Goal: Information Seeking & Learning: Learn about a topic

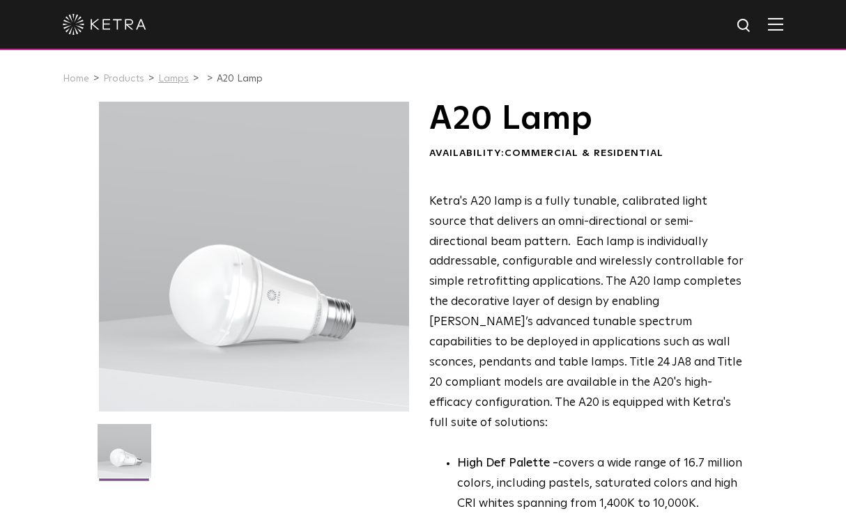
click at [169, 75] on link "Lamps" at bounding box center [173, 79] width 31 height 10
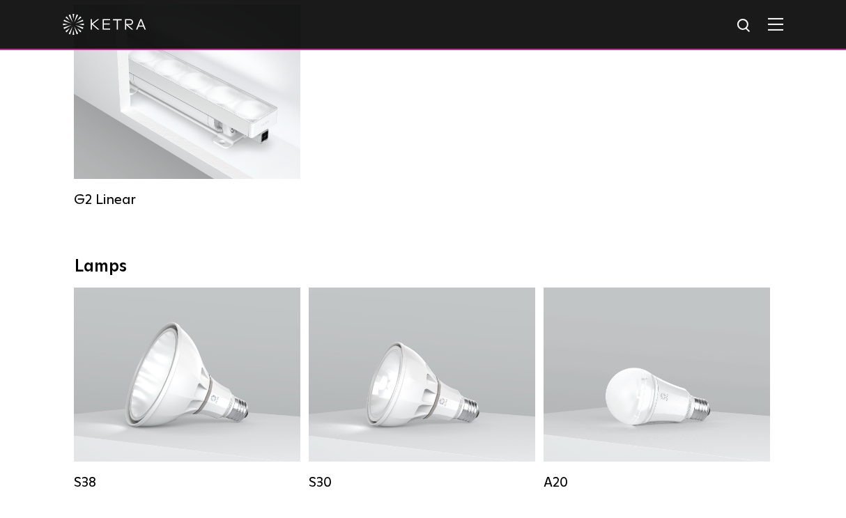
scroll to position [845, 0]
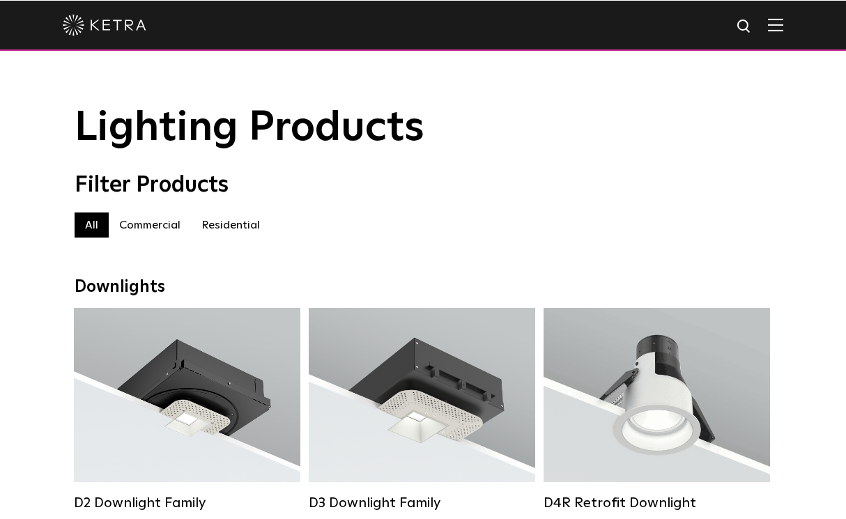
scroll to position [0, 0]
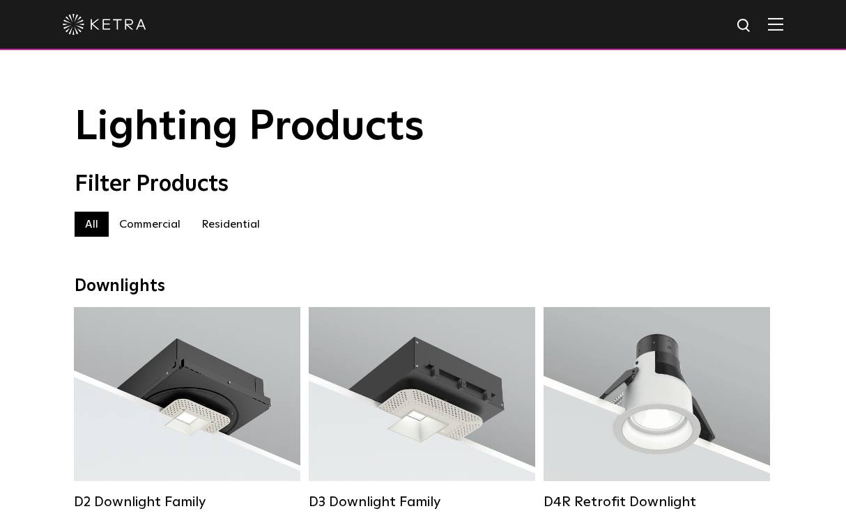
click at [530, 181] on div "Filter Products" at bounding box center [423, 184] width 697 height 26
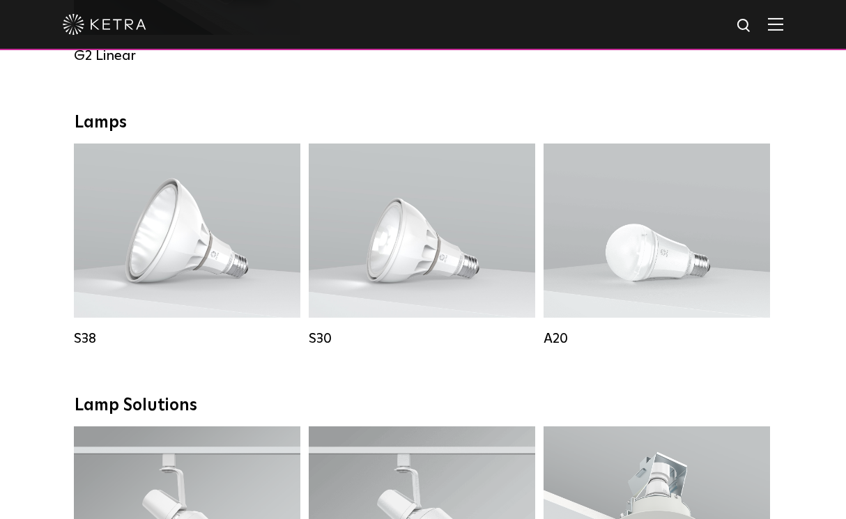
scroll to position [957, 0]
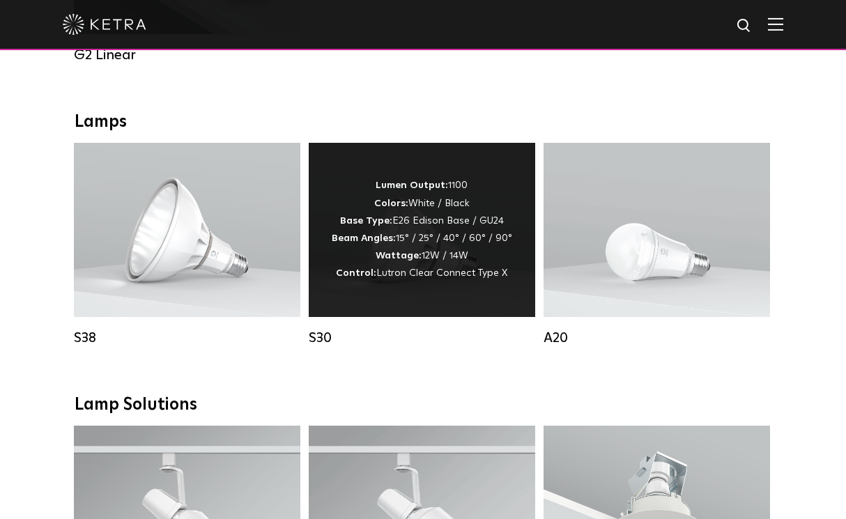
click at [484, 170] on div "Lumen Output: 1100 Colors: White / Black Base Type: E26 Edison Base / GU24 Beam…" at bounding box center [422, 230] width 226 height 174
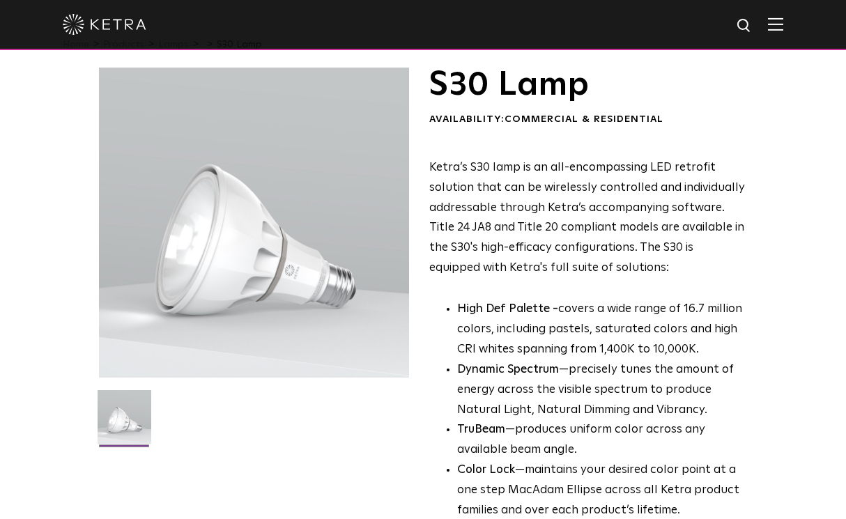
scroll to position [32, 0]
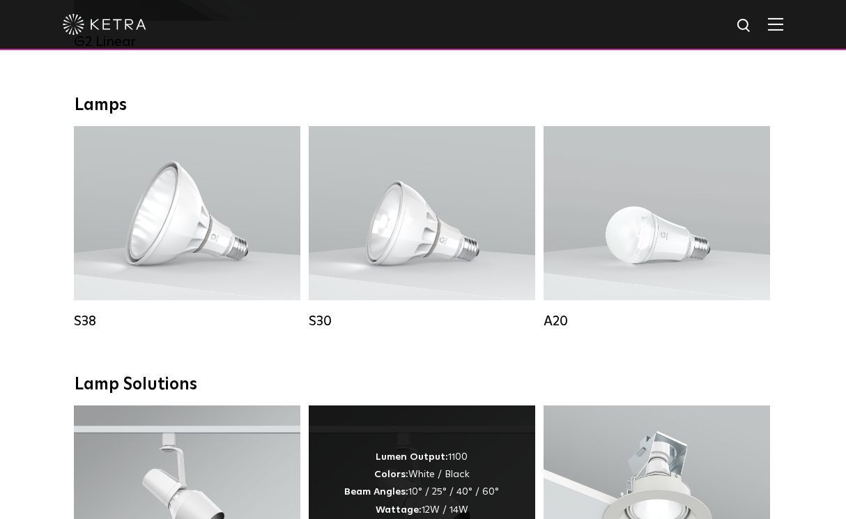
scroll to position [921, 0]
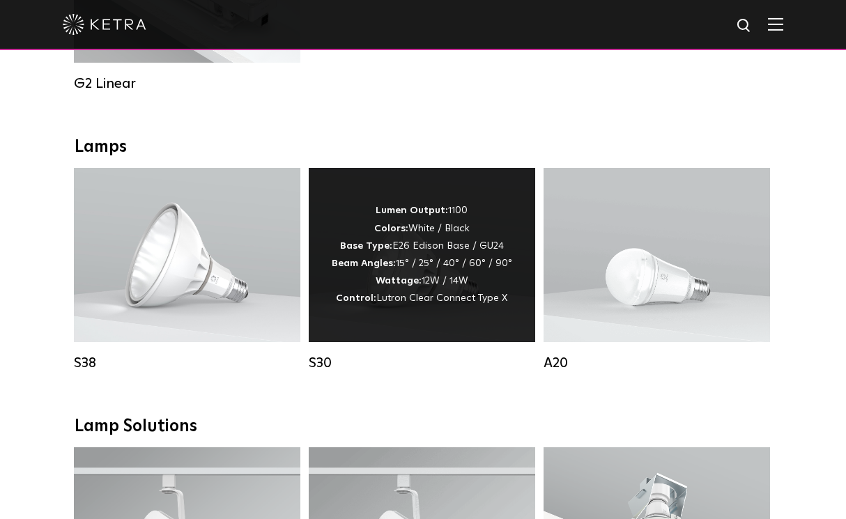
click at [421, 288] on div "Lumen Output: 1100 Colors: White / Black Base Type: E26 Edison Base / GU24 Beam…" at bounding box center [422, 254] width 180 height 105
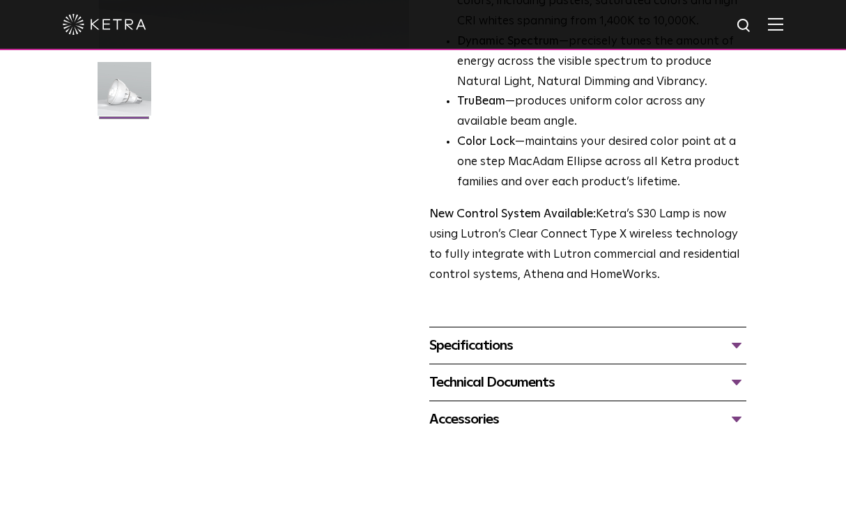
scroll to position [419, 0]
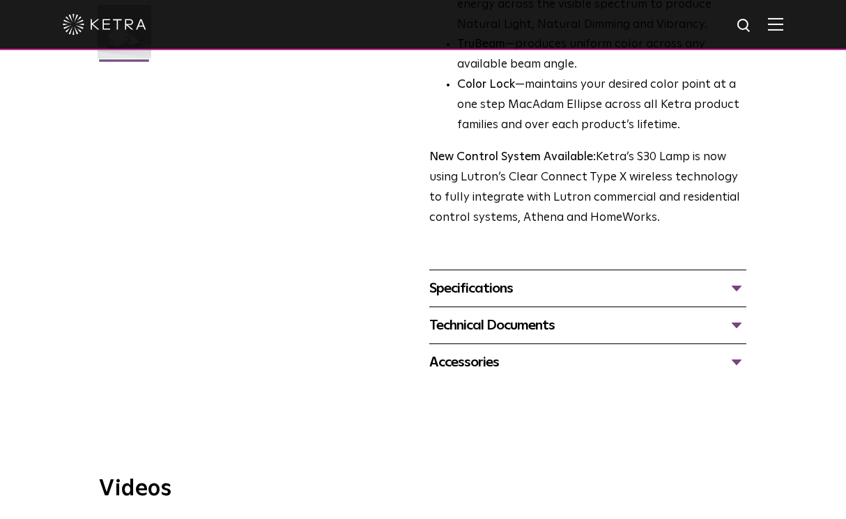
click at [494, 277] on div "Specifications" at bounding box center [587, 288] width 317 height 22
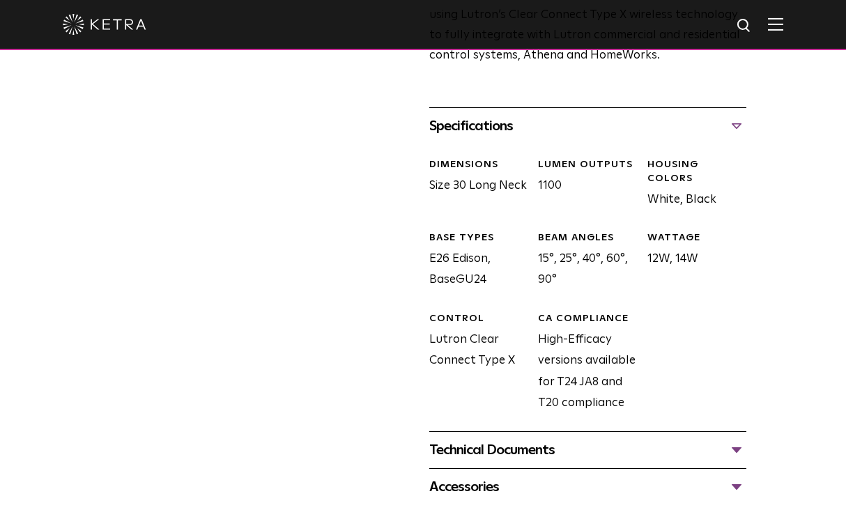
scroll to position [620, 0]
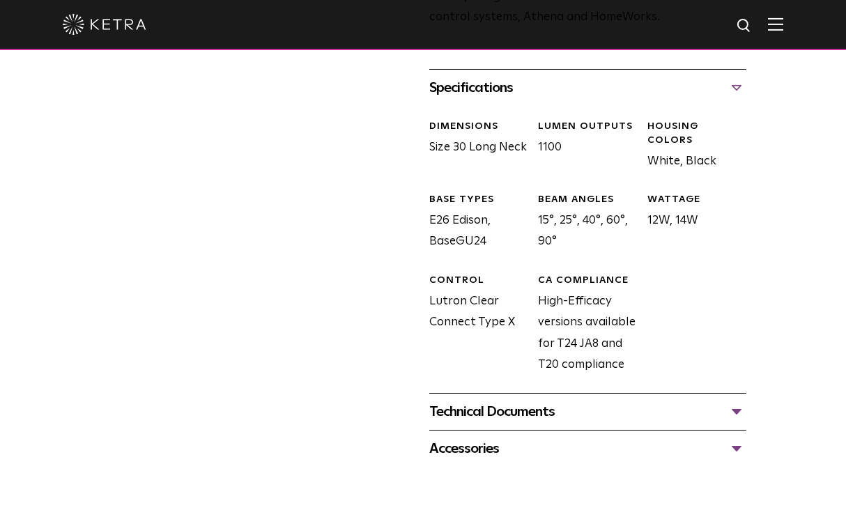
click at [522, 401] on div "Technical Documents" at bounding box center [587, 412] width 317 height 22
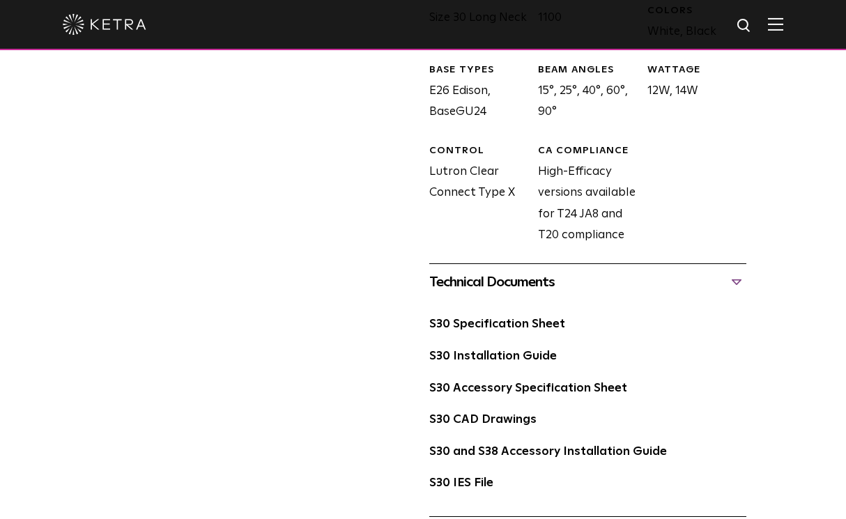
scroll to position [763, 0]
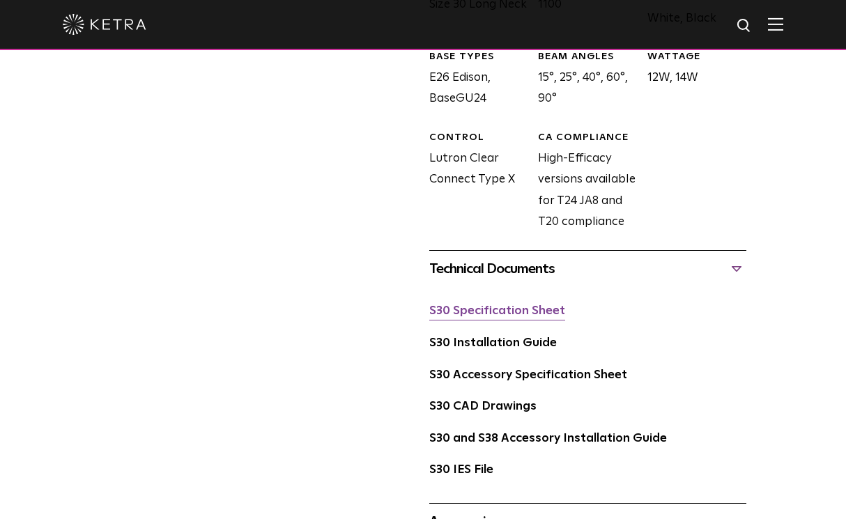
click at [496, 305] on link "S30 Specification Sheet" at bounding box center [497, 311] width 136 height 12
click at [521, 305] on link "S30 Specification Sheet" at bounding box center [497, 311] width 136 height 12
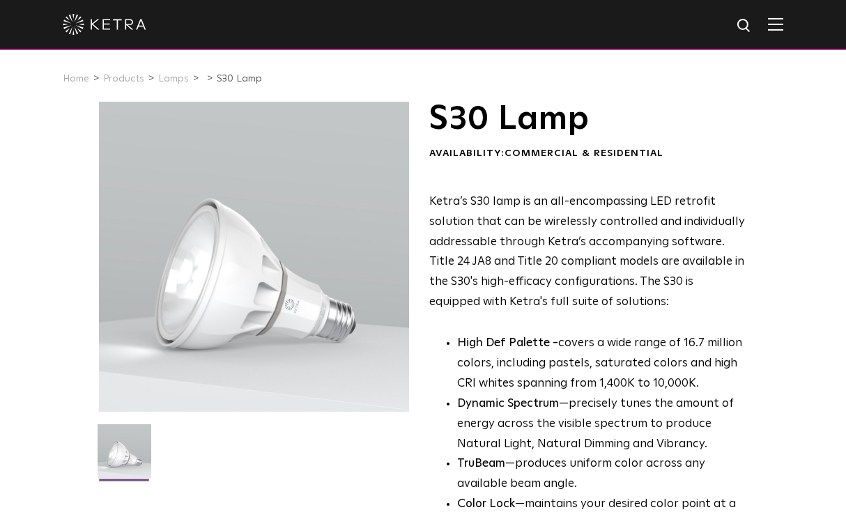
scroll to position [0, 0]
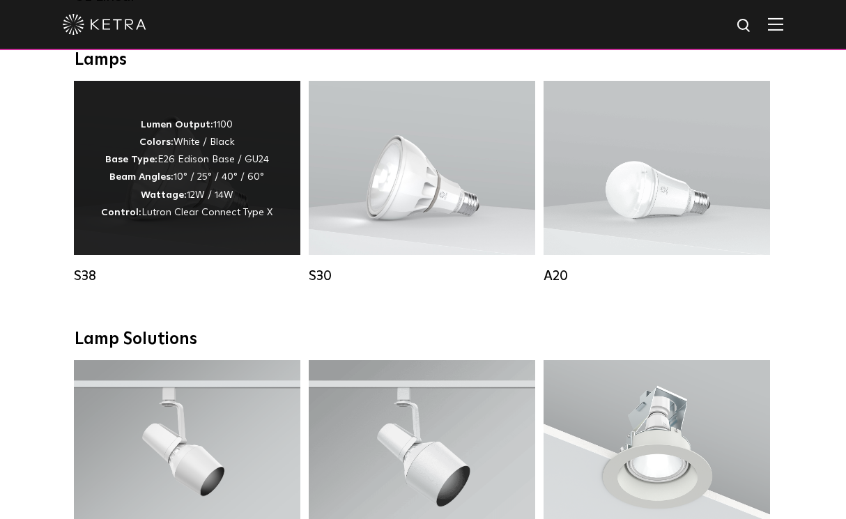
click at [219, 164] on p "Lumen Output: 1100 Colors: White / Black Base Type: E26 Edison Base / GU24 Beam…" at bounding box center [186, 168] width 171 height 105
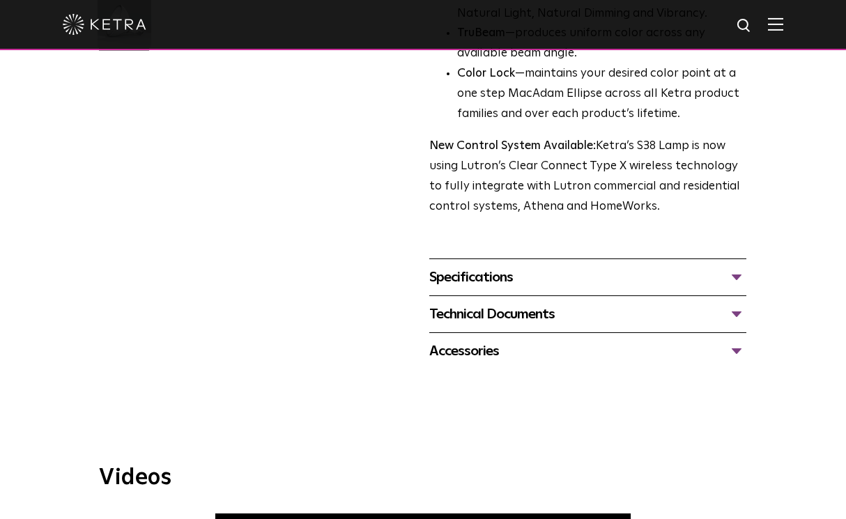
scroll to position [441, 0]
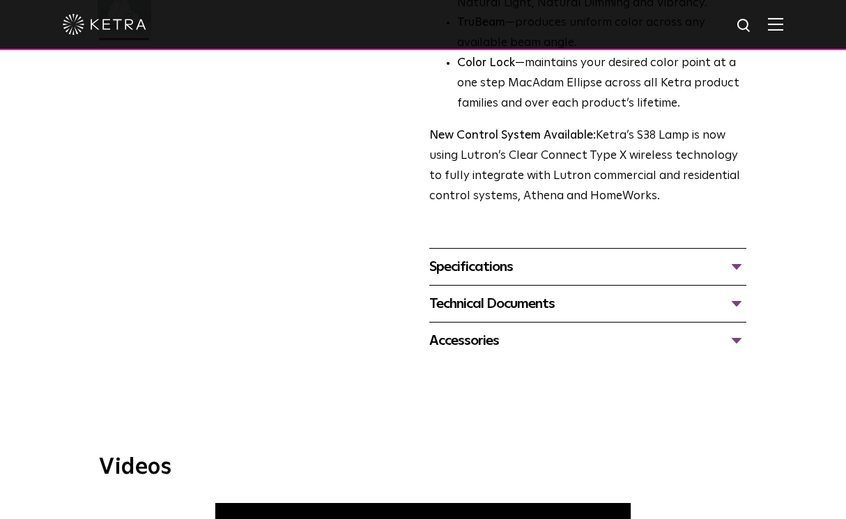
click at [479, 293] on div "Technical Documents" at bounding box center [587, 304] width 317 height 22
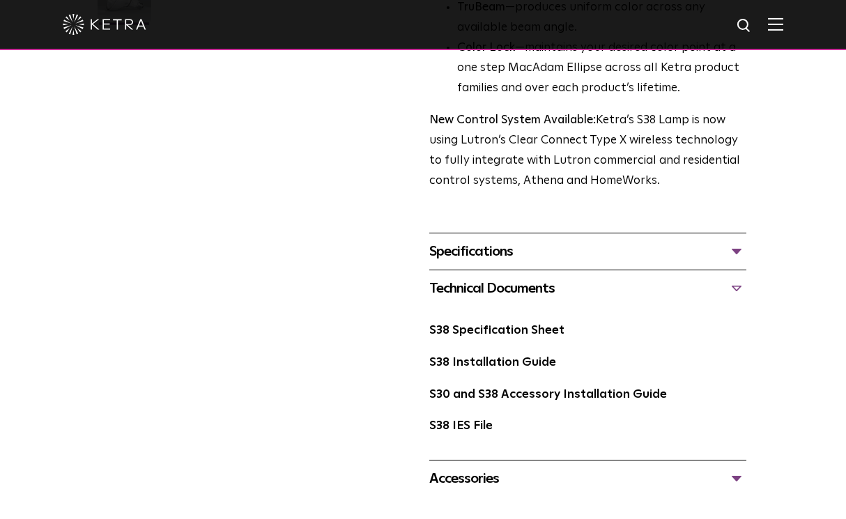
scroll to position [458, 0]
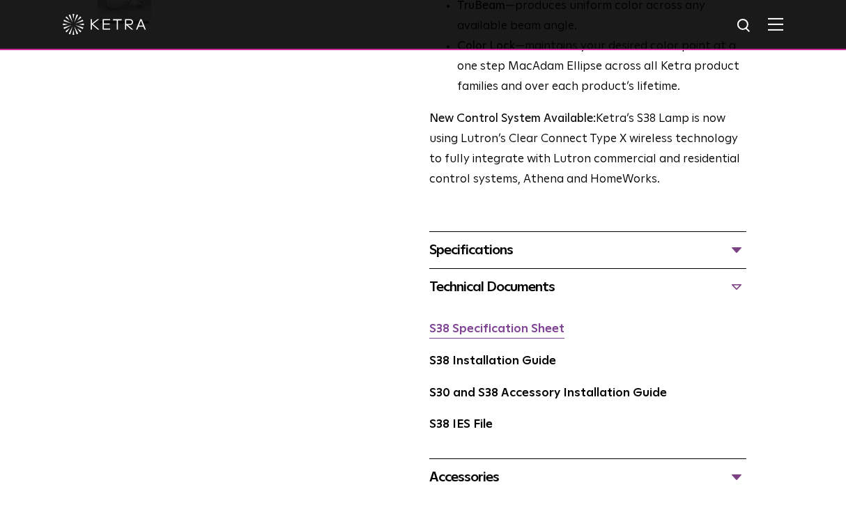
click at [475, 323] on link "S38 Specification Sheet" at bounding box center [496, 329] width 135 height 12
